Goal: Task Accomplishment & Management: Manage account settings

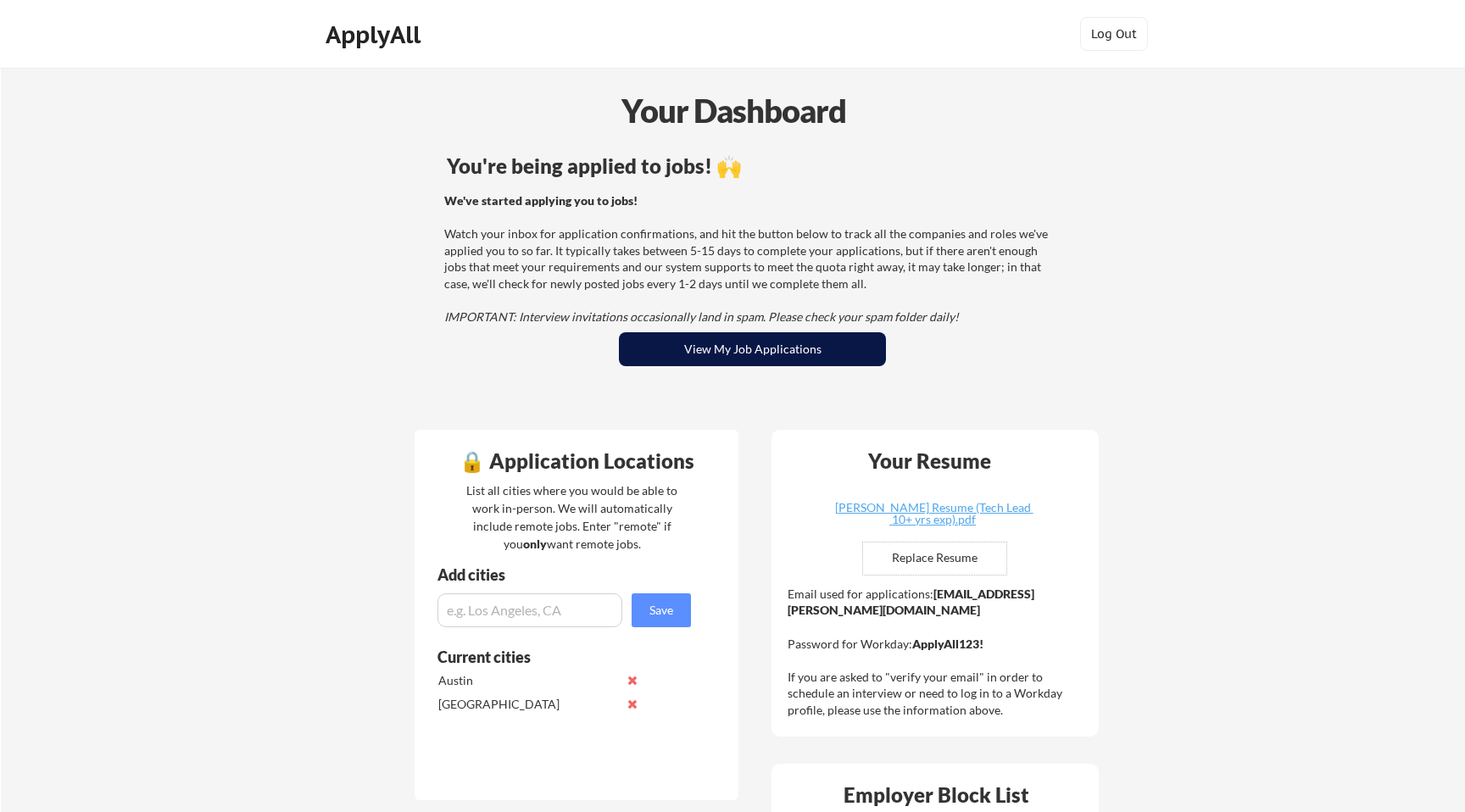
click at [723, 349] on button "View My Job Applications" at bounding box center [752, 349] width 267 height 34
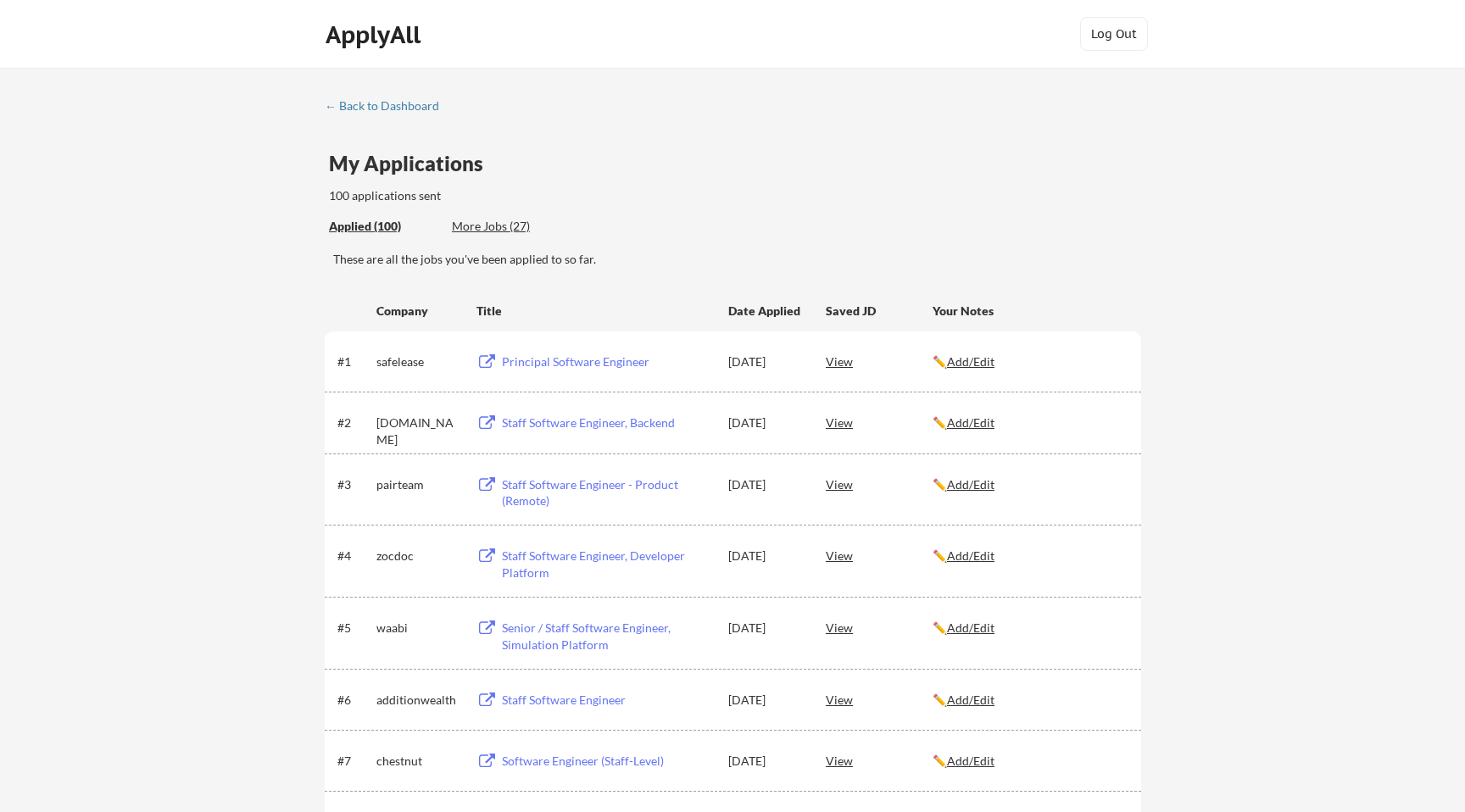
click at [503, 225] on div "More Jobs (27)" at bounding box center [514, 226] width 125 height 17
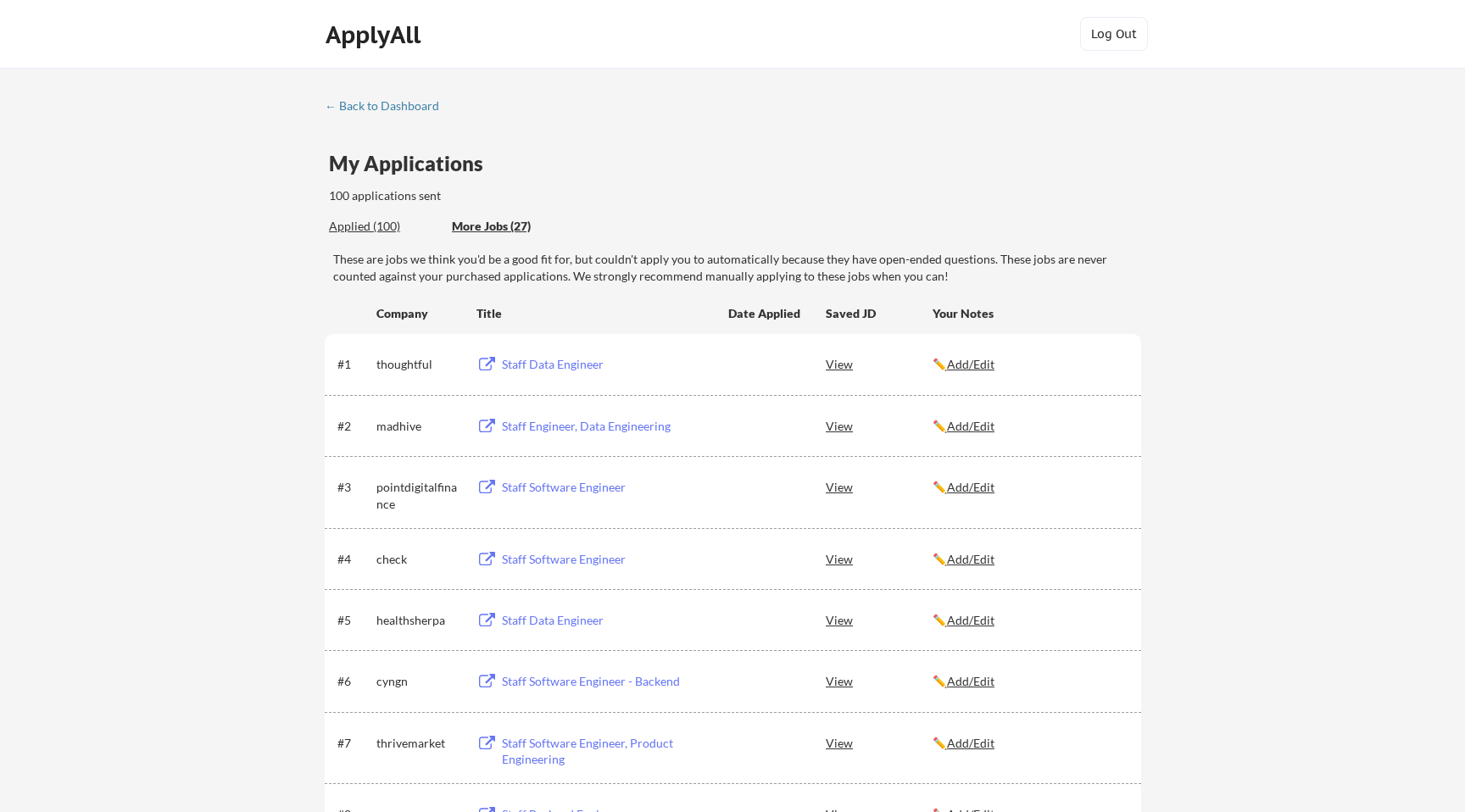
click at [382, 217] on div "Applied (100)" at bounding box center [384, 226] width 111 height 17
